Goal: Task Accomplishment & Management: Complete application form

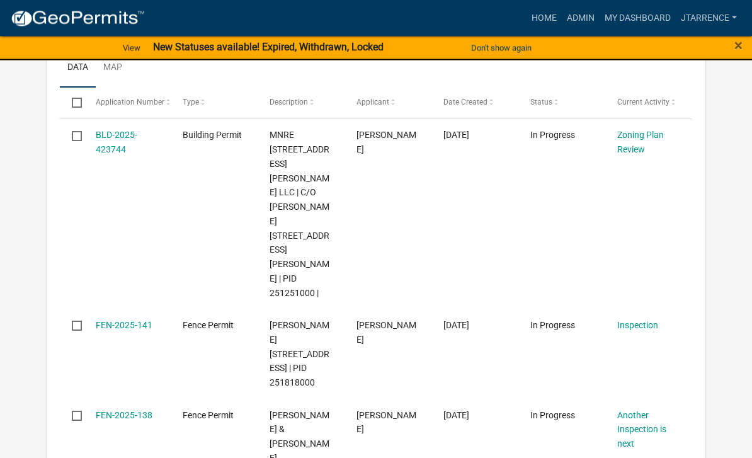
select select "3: 100"
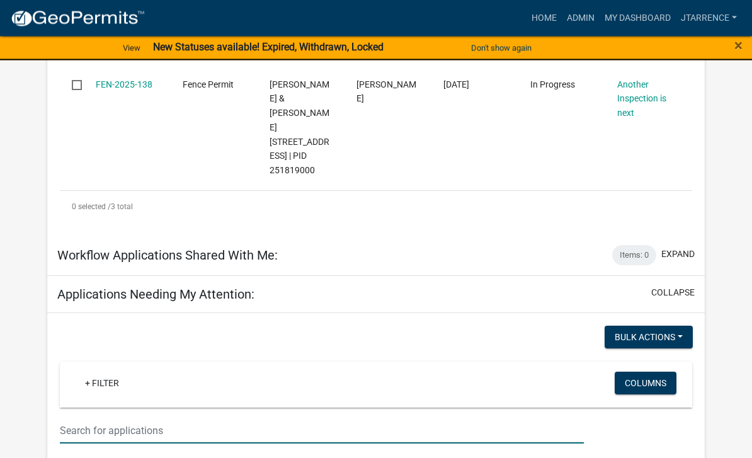
click at [140, 418] on input "text" at bounding box center [322, 431] width 524 height 26
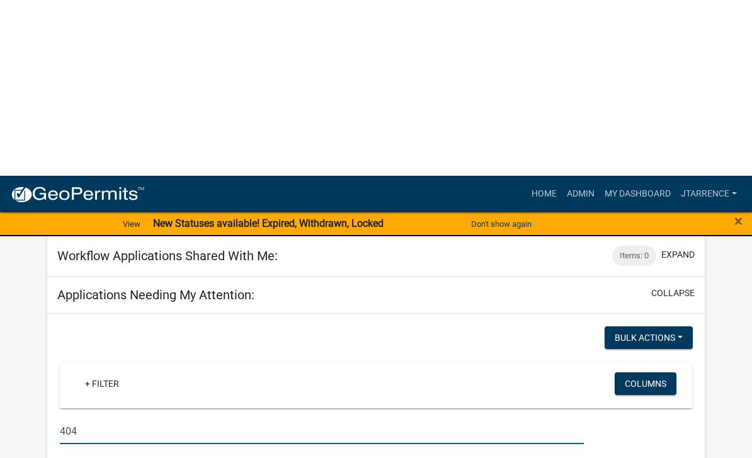
scroll to position [791, 0]
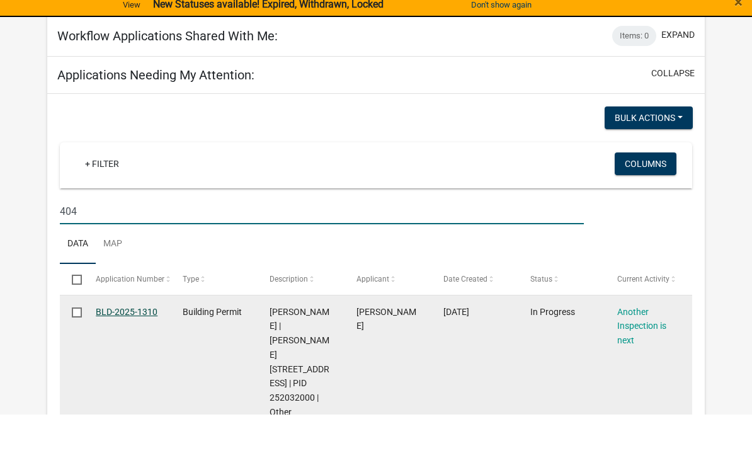
type input "404"
click at [125, 350] on link "BLD-2025-1310" at bounding box center [127, 355] width 62 height 10
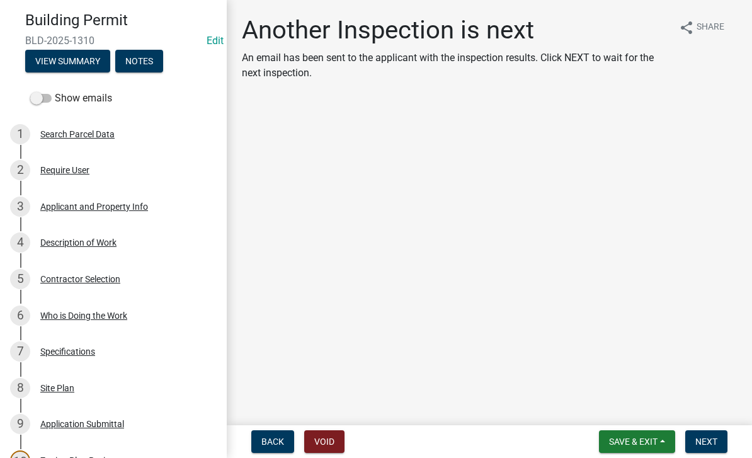
scroll to position [120, 0]
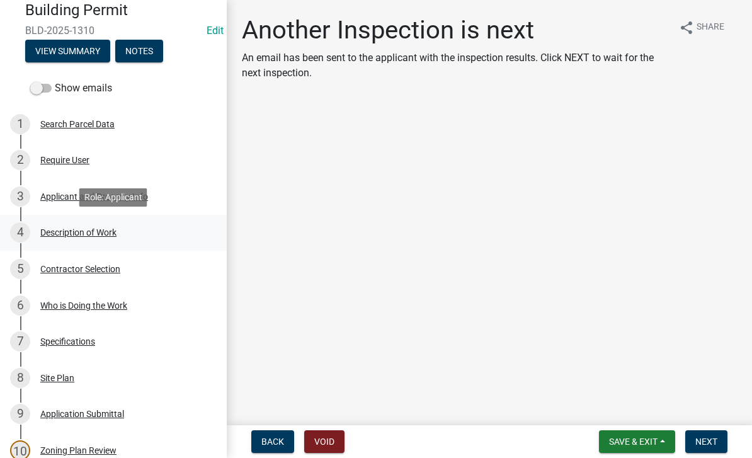
click at [120, 236] on div "4 Description of Work" at bounding box center [108, 232] width 197 height 20
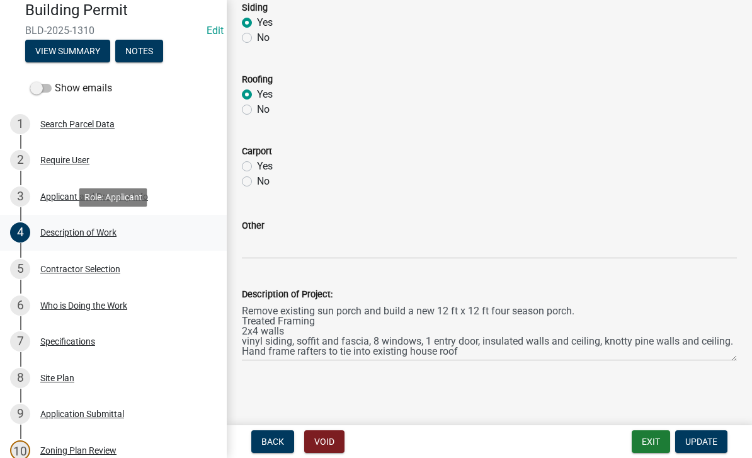
scroll to position [634, 0]
click at [87, 344] on div "Specifications" at bounding box center [67, 341] width 55 height 9
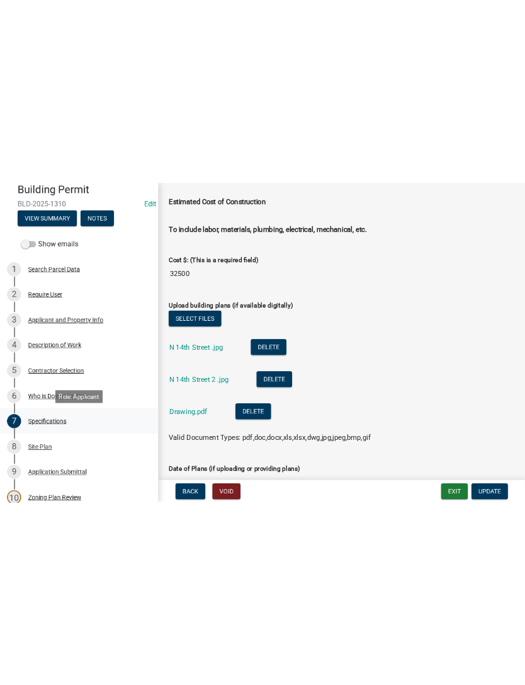
scroll to position [2216, 0]
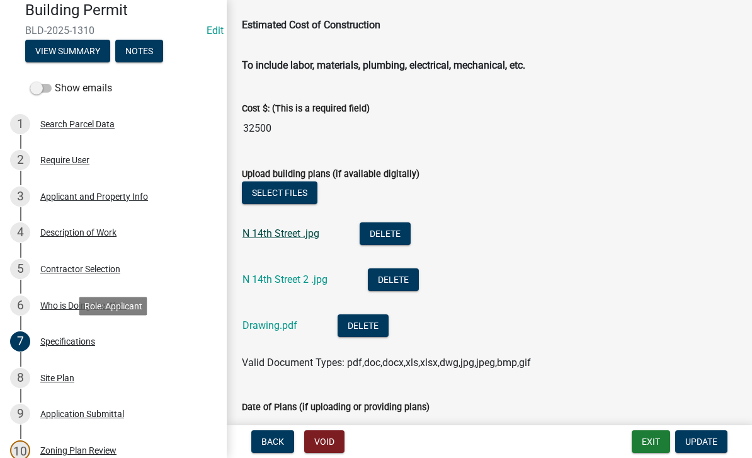
click at [290, 235] on link "N 14th Street .jpg" at bounding box center [281, 233] width 77 height 12
click at [285, 278] on link "N 14th Street 2 .jpg" at bounding box center [285, 279] width 85 height 12
click at [272, 328] on link "Drawing.pdf" at bounding box center [270, 325] width 55 height 12
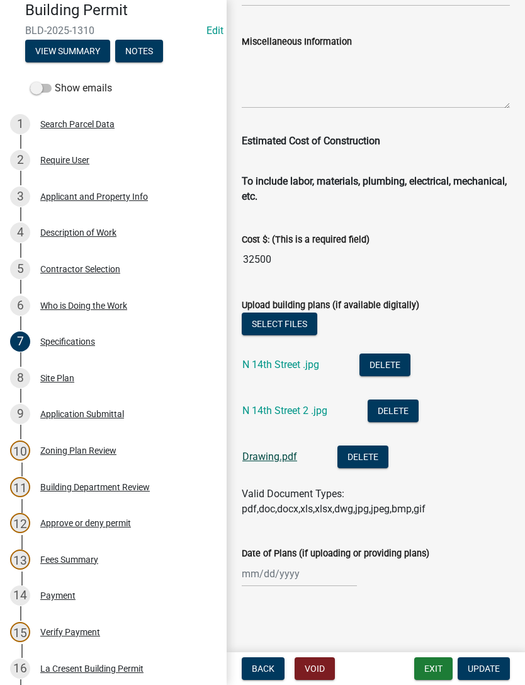
scroll to position [2115, 0]
click at [154, 52] on button "Notes" at bounding box center [139, 51] width 48 height 23
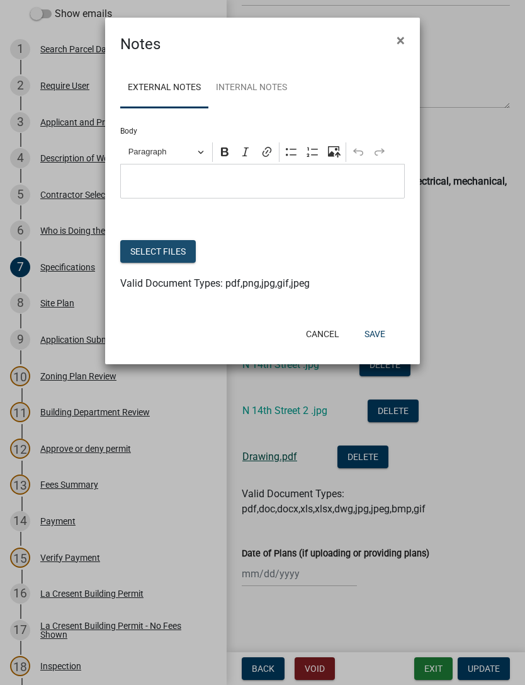
click at [172, 249] on button "Select files" at bounding box center [158, 251] width 76 height 23
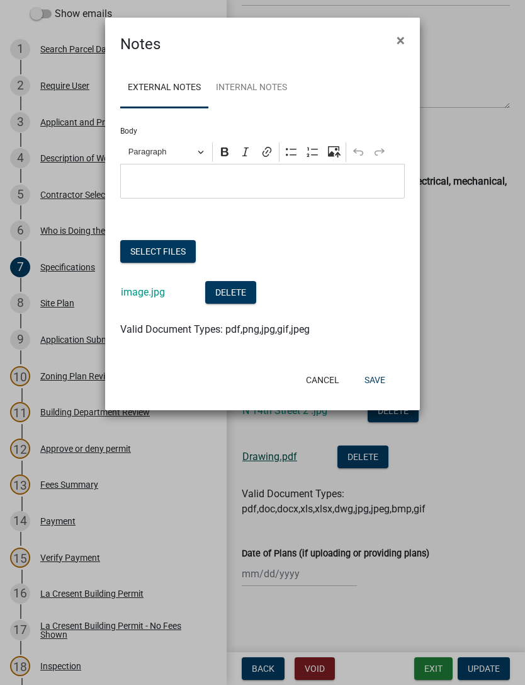
click at [140, 251] on button "Select files" at bounding box center [158, 251] width 76 height 23
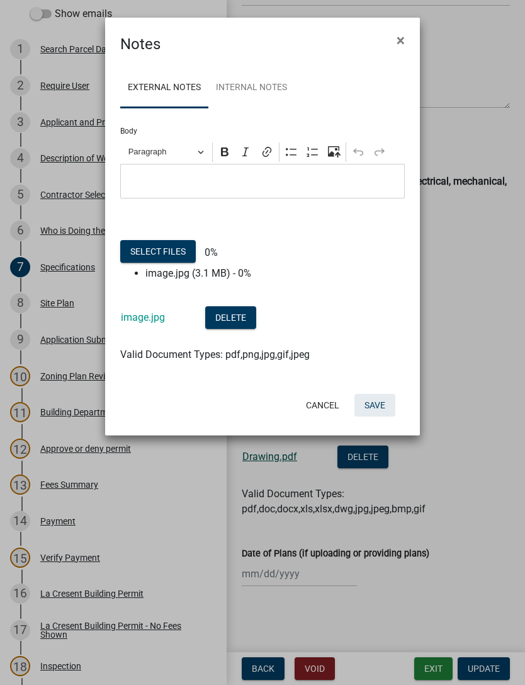
click at [382, 406] on button "Save" at bounding box center [375, 405] width 41 height 23
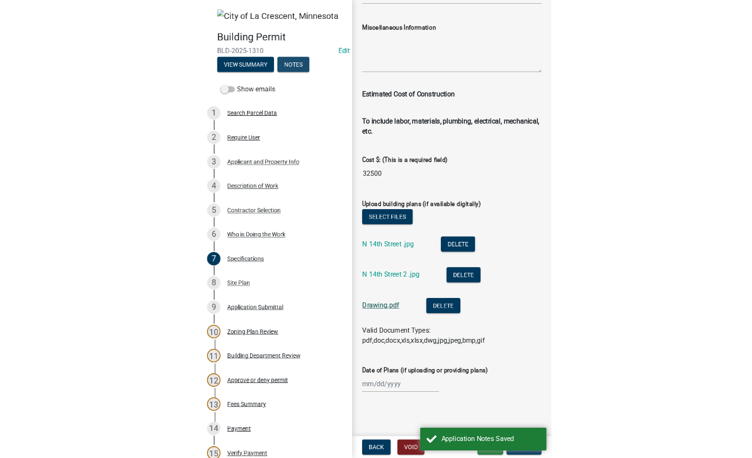
scroll to position [0, 0]
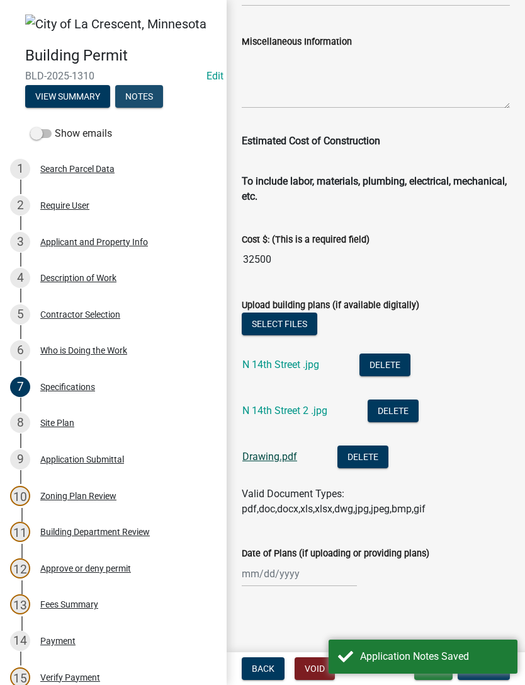
click at [156, 92] on button "Notes" at bounding box center [139, 96] width 48 height 23
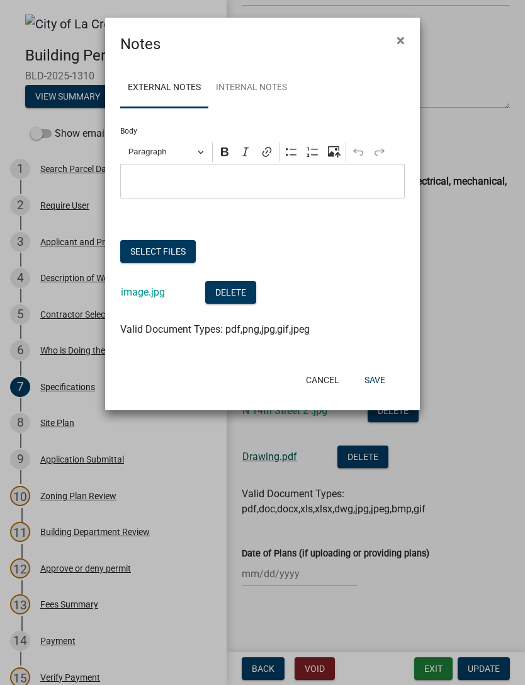
click at [170, 252] on button "Select files" at bounding box center [158, 251] width 76 height 23
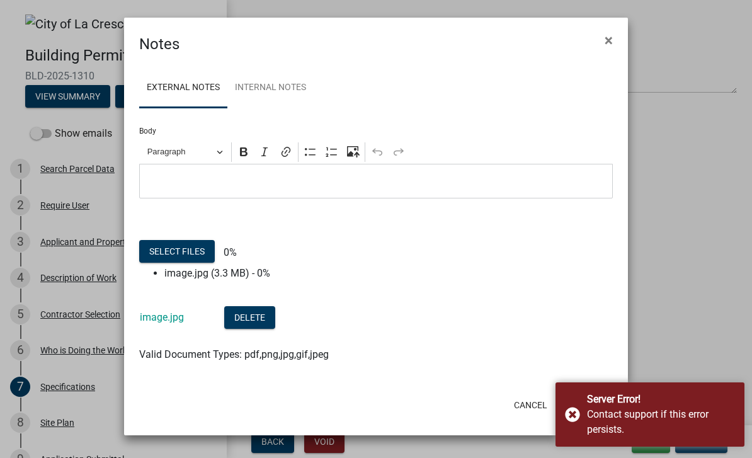
click at [568, 406] on button "Save" at bounding box center [583, 405] width 41 height 23
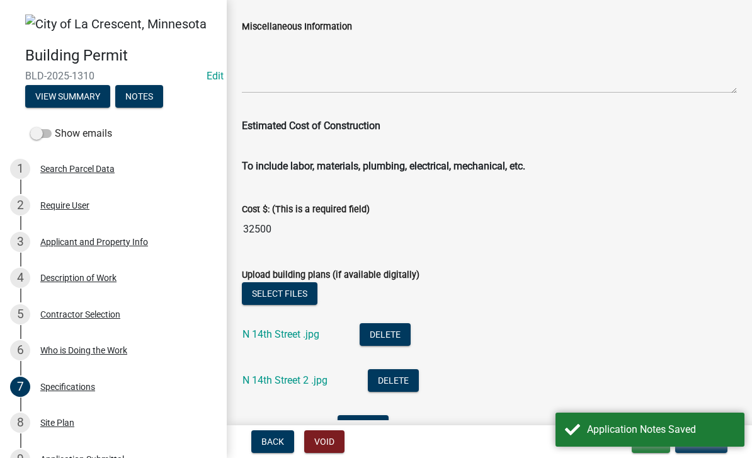
click at [128, 90] on button "Notes" at bounding box center [139, 96] width 48 height 23
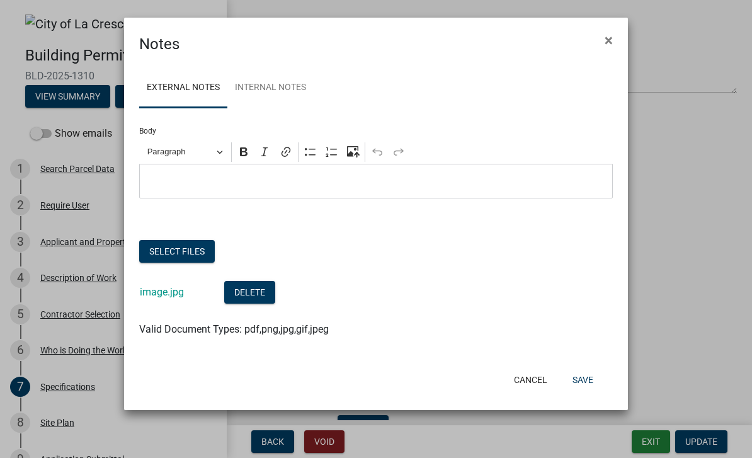
click at [179, 255] on button "Select files" at bounding box center [177, 251] width 76 height 23
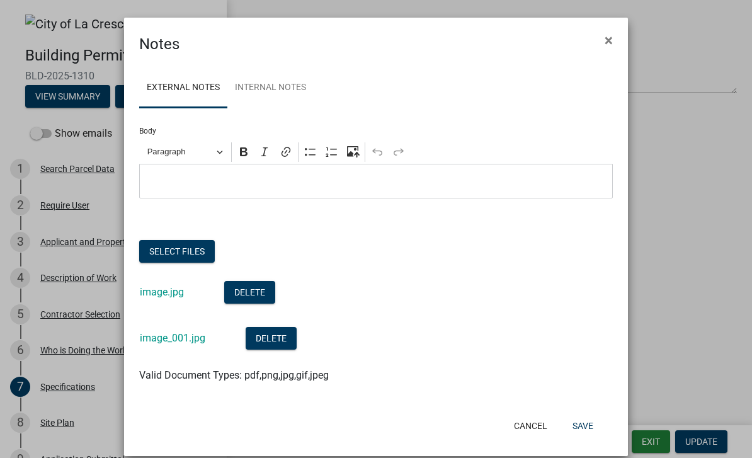
click at [595, 422] on button "Save" at bounding box center [583, 426] width 41 height 23
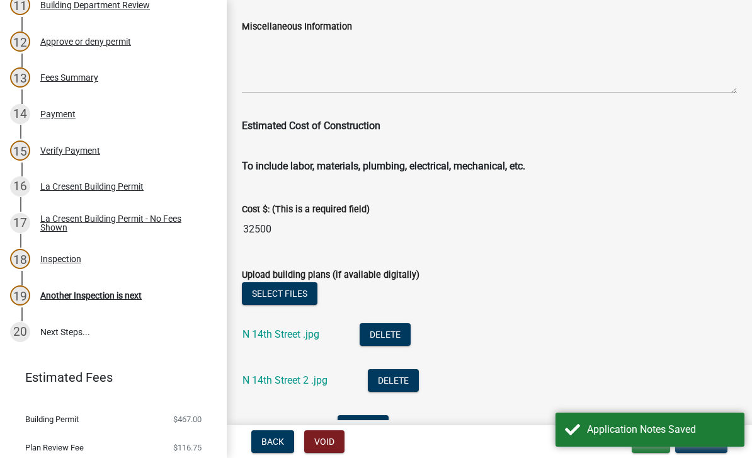
scroll to position [527, 0]
click at [105, 294] on div "Another Inspection is next" at bounding box center [90, 294] width 101 height 9
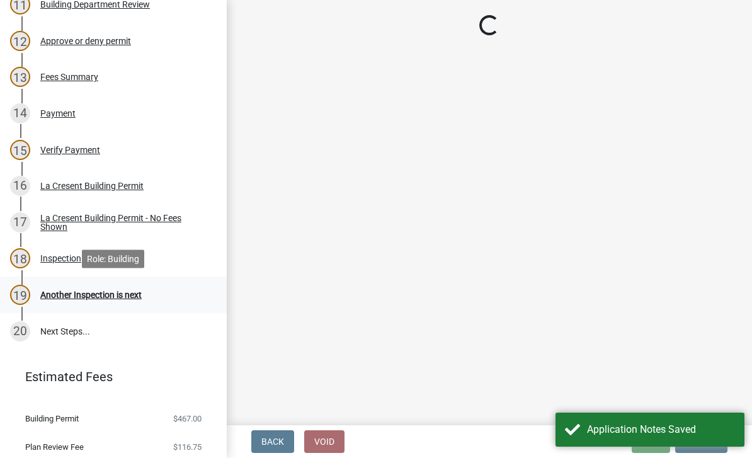
scroll to position [0, 0]
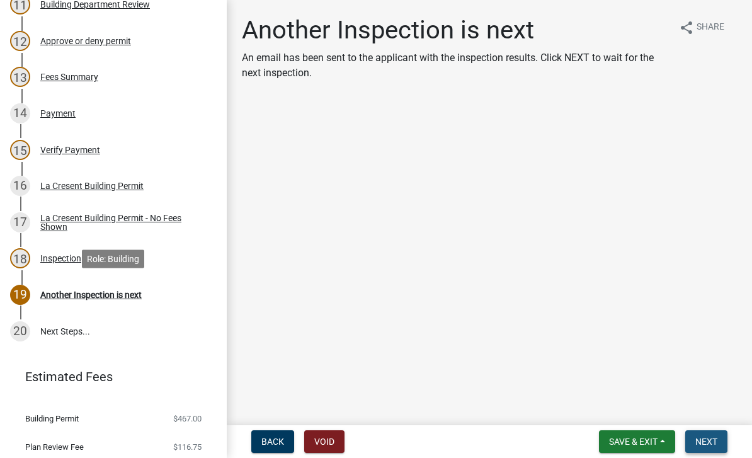
click at [721, 432] on button "Next" at bounding box center [706, 441] width 42 height 23
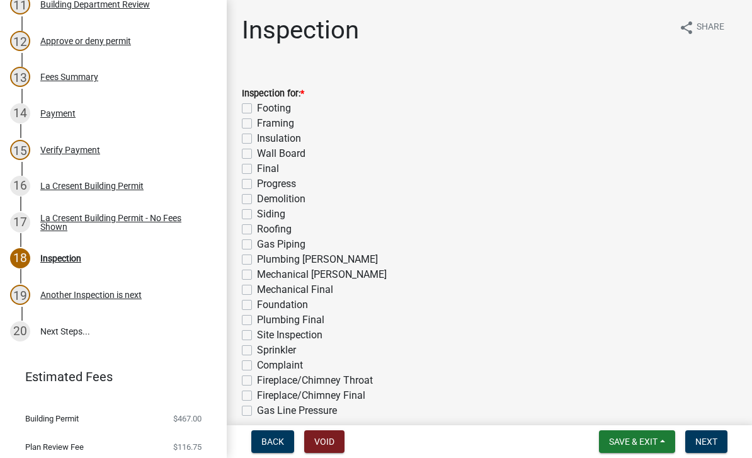
click at [283, 127] on label "Framing" at bounding box center [275, 123] width 37 height 15
click at [265, 124] on input "Framing" at bounding box center [261, 120] width 8 height 8
checkbox input "true"
checkbox input "false"
checkbox input "true"
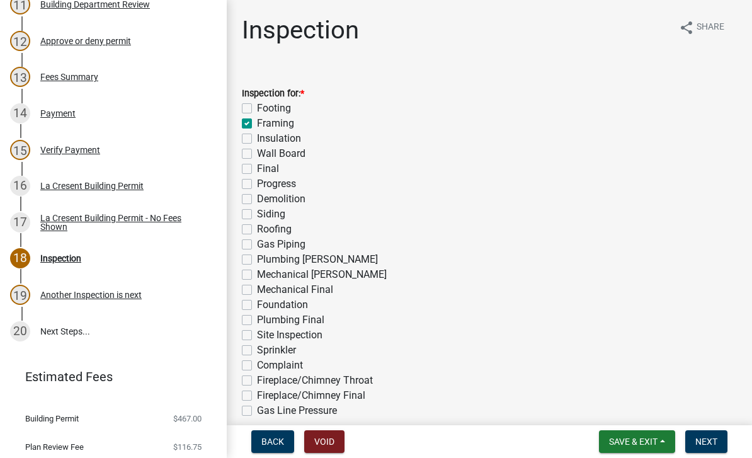
checkbox input "false"
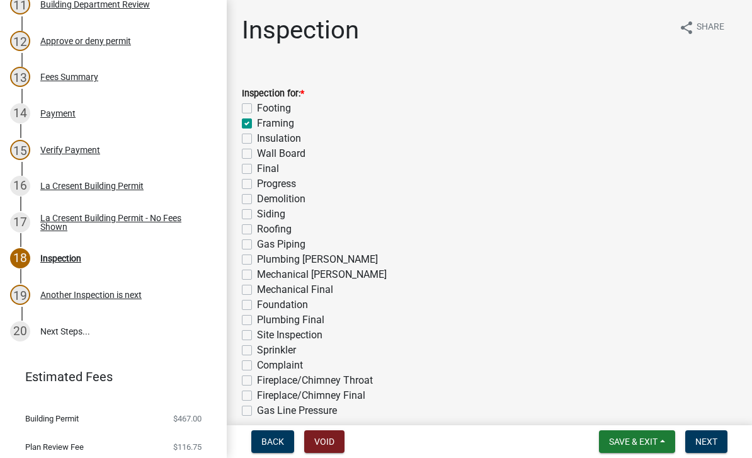
checkbox input "false"
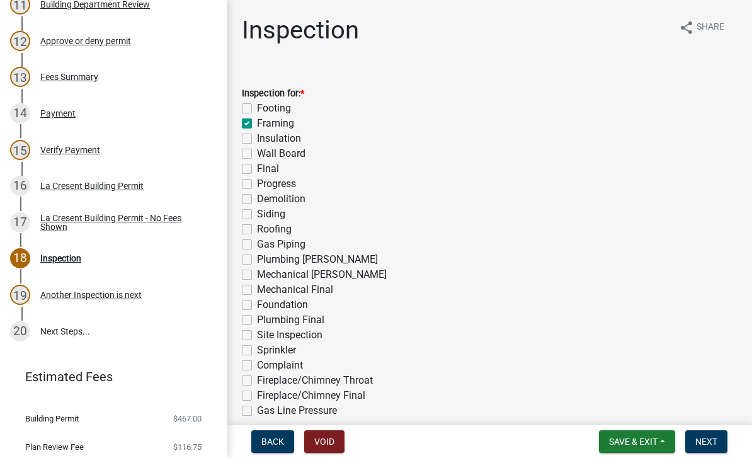
checkbox input "false"
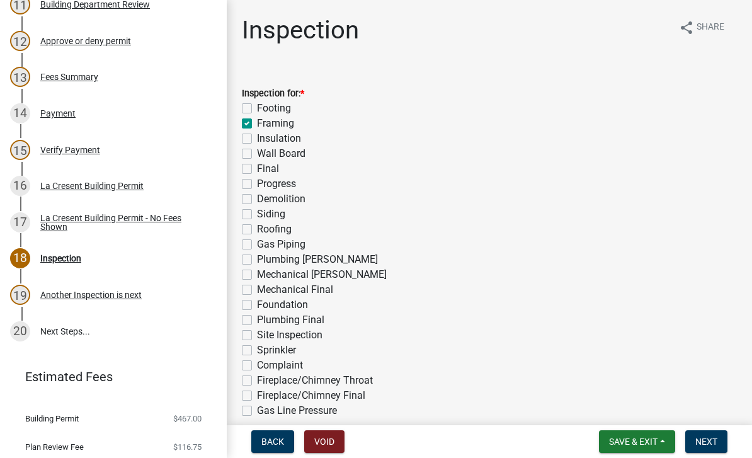
checkbox input "false"
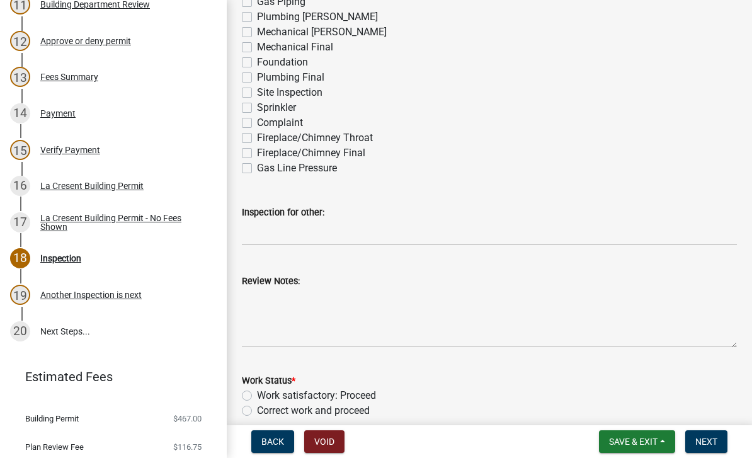
scroll to position [245, 0]
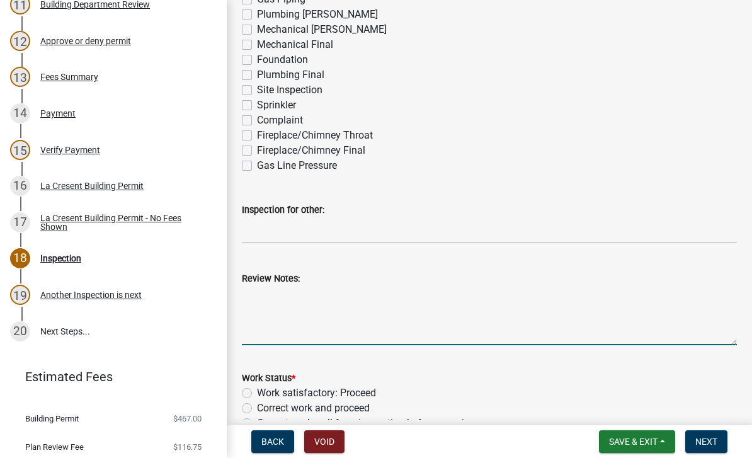
click at [340, 292] on textarea "Review Notes:" at bounding box center [489, 315] width 495 height 59
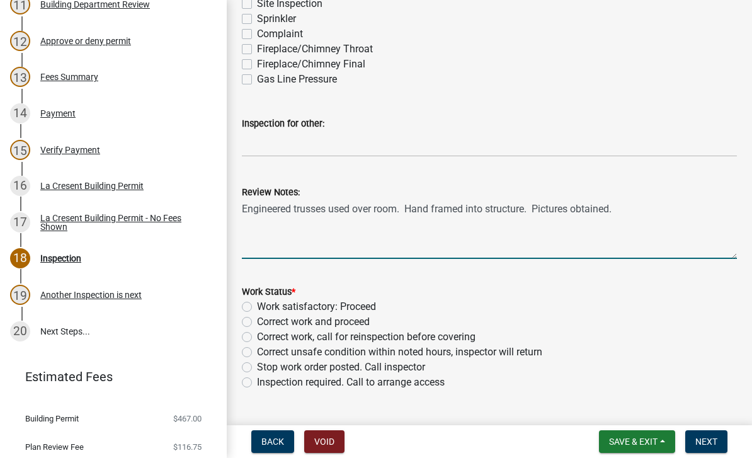
scroll to position [369, 0]
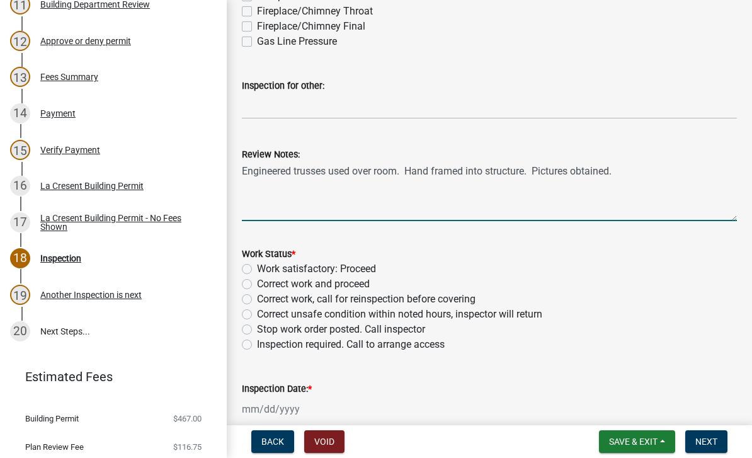
type textarea "Engineered trusses used over room. Hand framed into structure. Pictures obtaine…"
click at [368, 268] on label "Work satisfactory: Proceed" at bounding box center [316, 268] width 119 height 15
click at [265, 268] on input "Work satisfactory: Proceed" at bounding box center [261, 265] width 8 height 8
radio input "true"
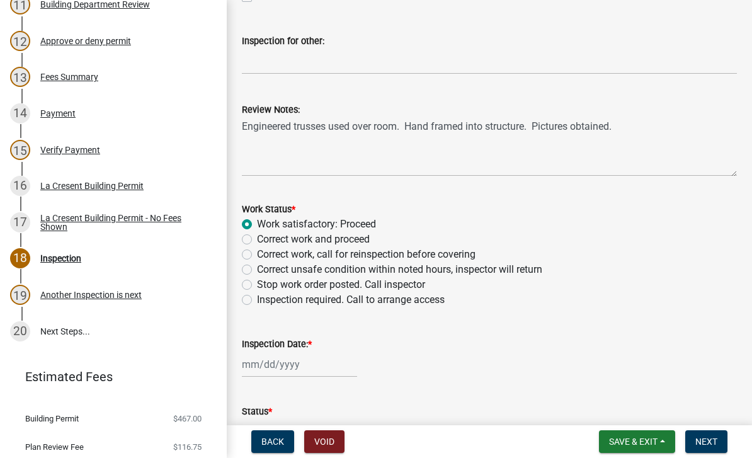
scroll to position [438, 0]
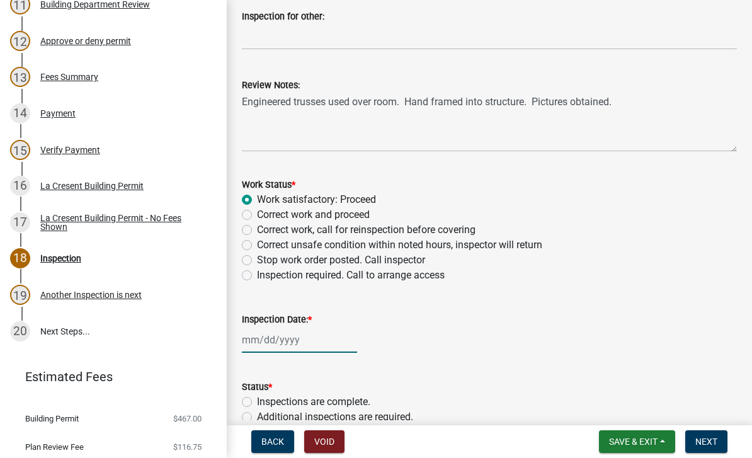
click at [289, 340] on div at bounding box center [299, 340] width 115 height 26
select select "8"
select select "2025"
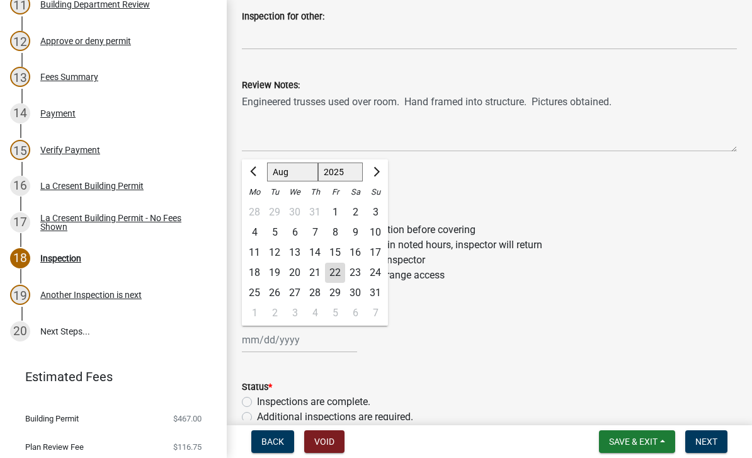
click at [340, 273] on div "22" at bounding box center [335, 273] width 20 height 20
type input "[DATE]"
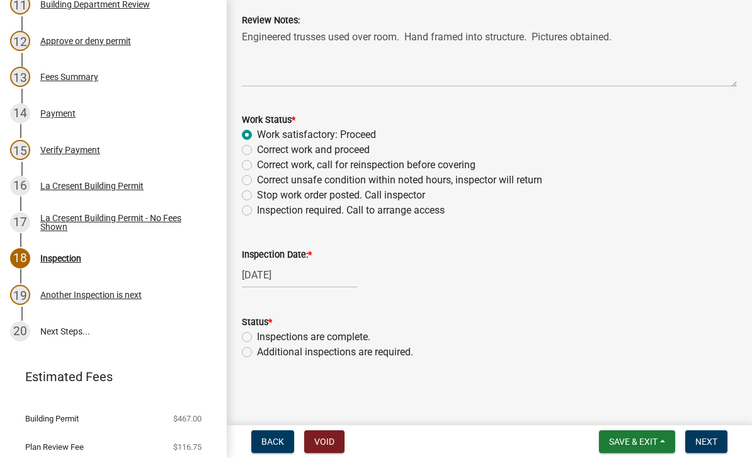
scroll to position [503, 0]
click at [403, 356] on label "Additional inspections are required." at bounding box center [335, 352] width 156 height 15
click at [265, 353] on input "Additional inspections are required." at bounding box center [261, 349] width 8 height 8
radio input "true"
click at [718, 450] on button "Next" at bounding box center [706, 441] width 42 height 23
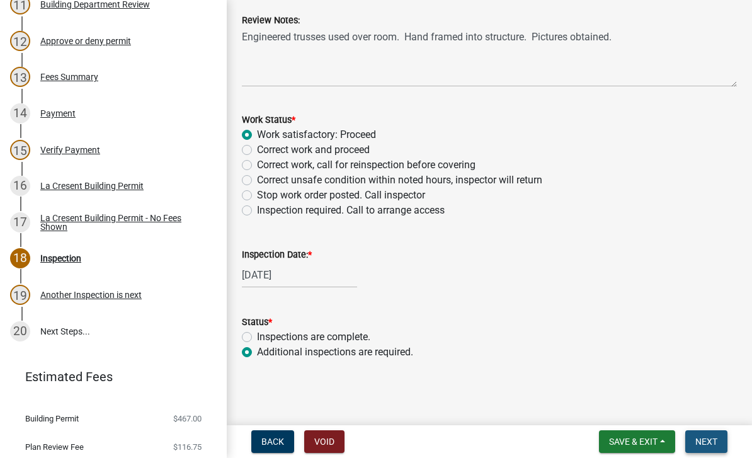
scroll to position [0, 0]
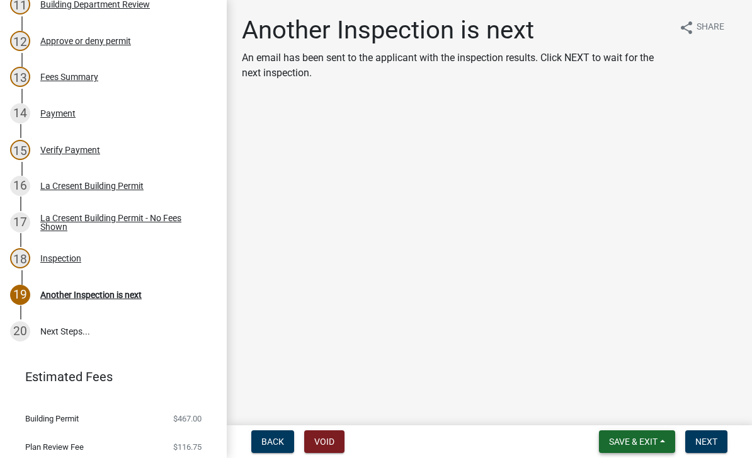
click at [645, 438] on span "Save & Exit" at bounding box center [633, 442] width 49 height 10
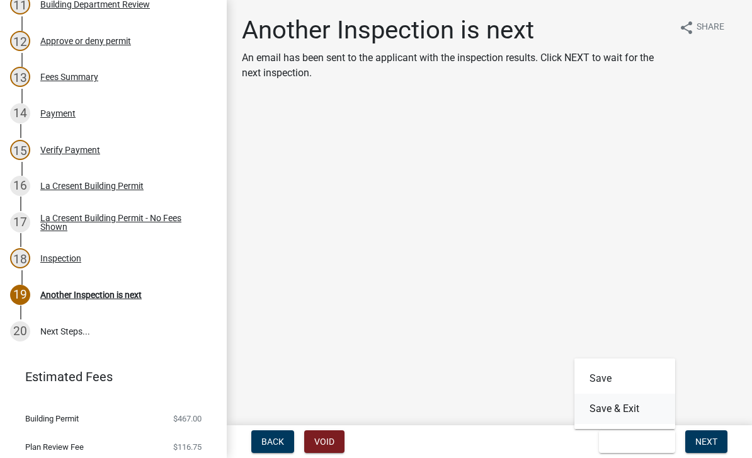
click at [625, 409] on button "Save & Exit" at bounding box center [625, 409] width 101 height 30
